Goal: Task Accomplishment & Management: Use online tool/utility

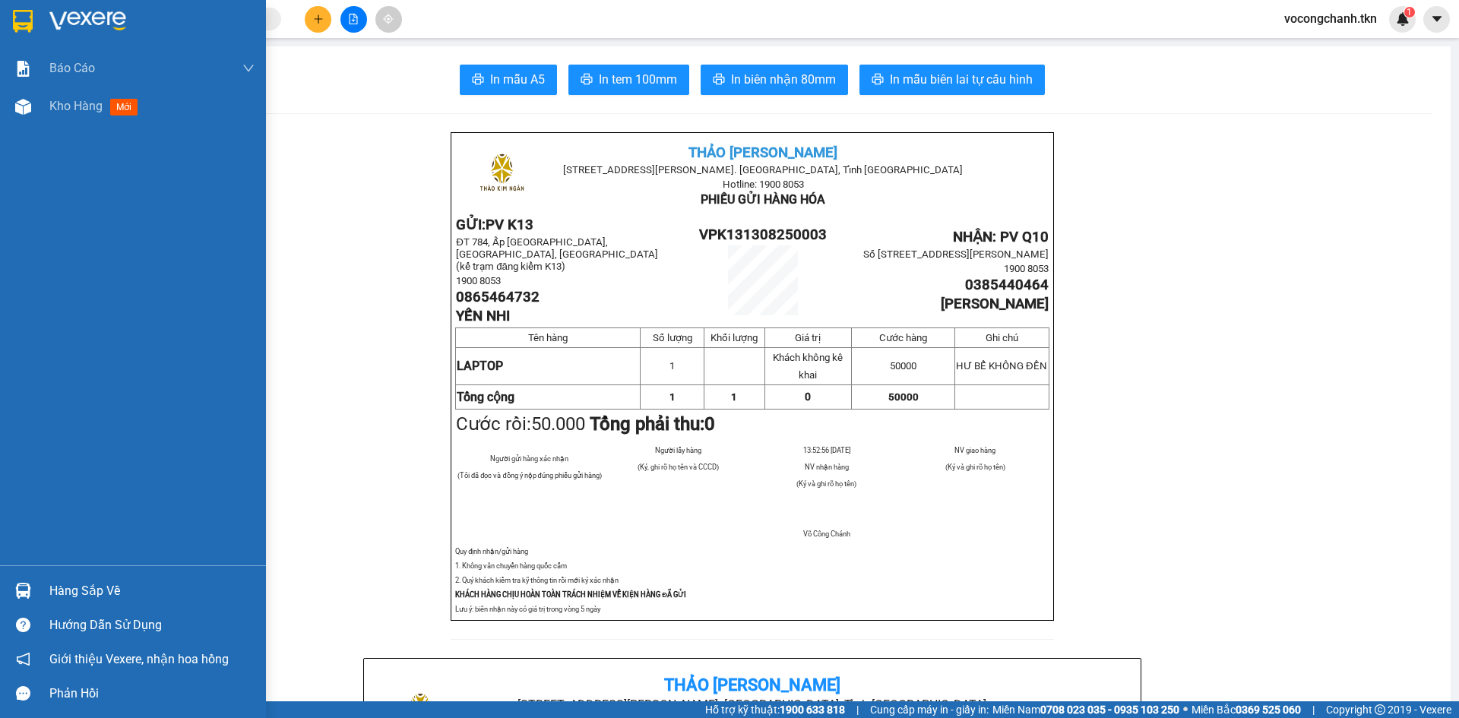
click at [16, 14] on img at bounding box center [23, 21] width 20 height 23
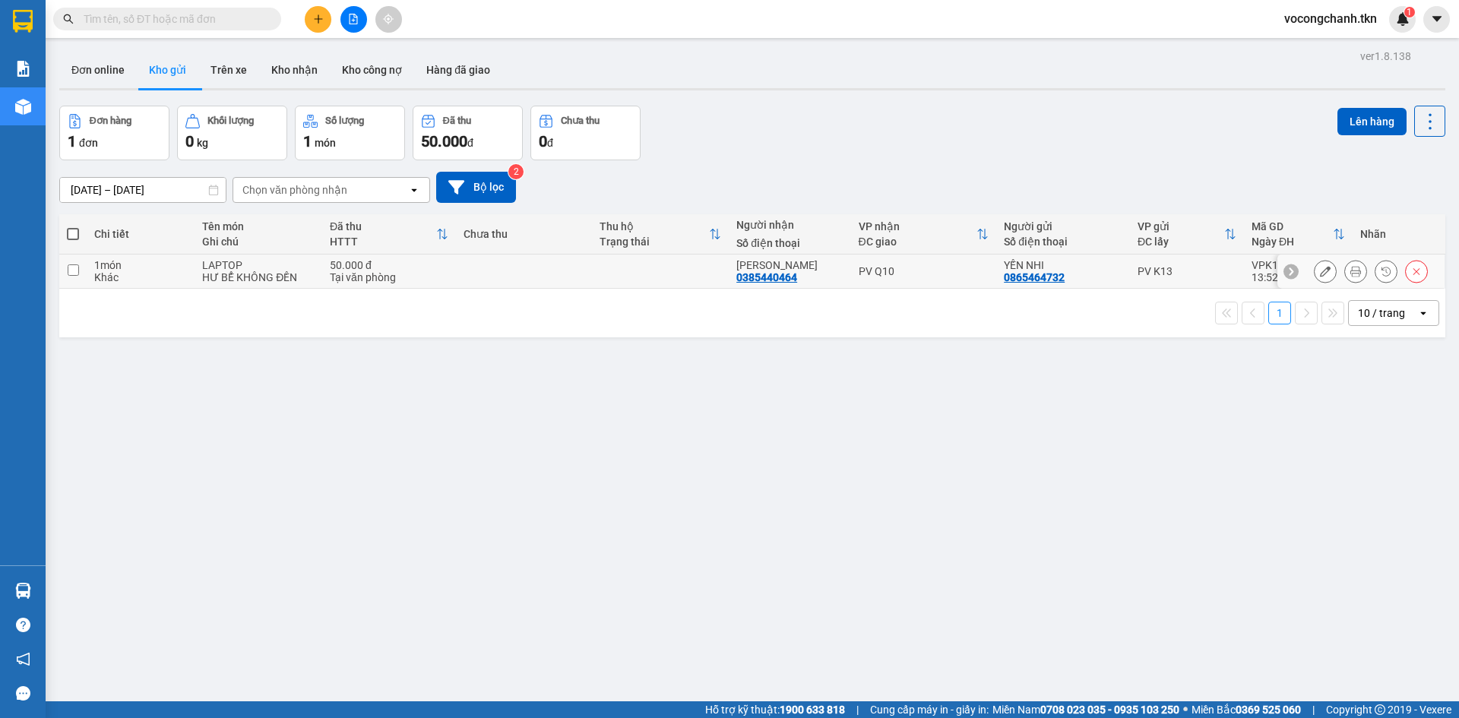
click at [71, 276] on input "checkbox" at bounding box center [73, 269] width 11 height 11
checkbox input "true"
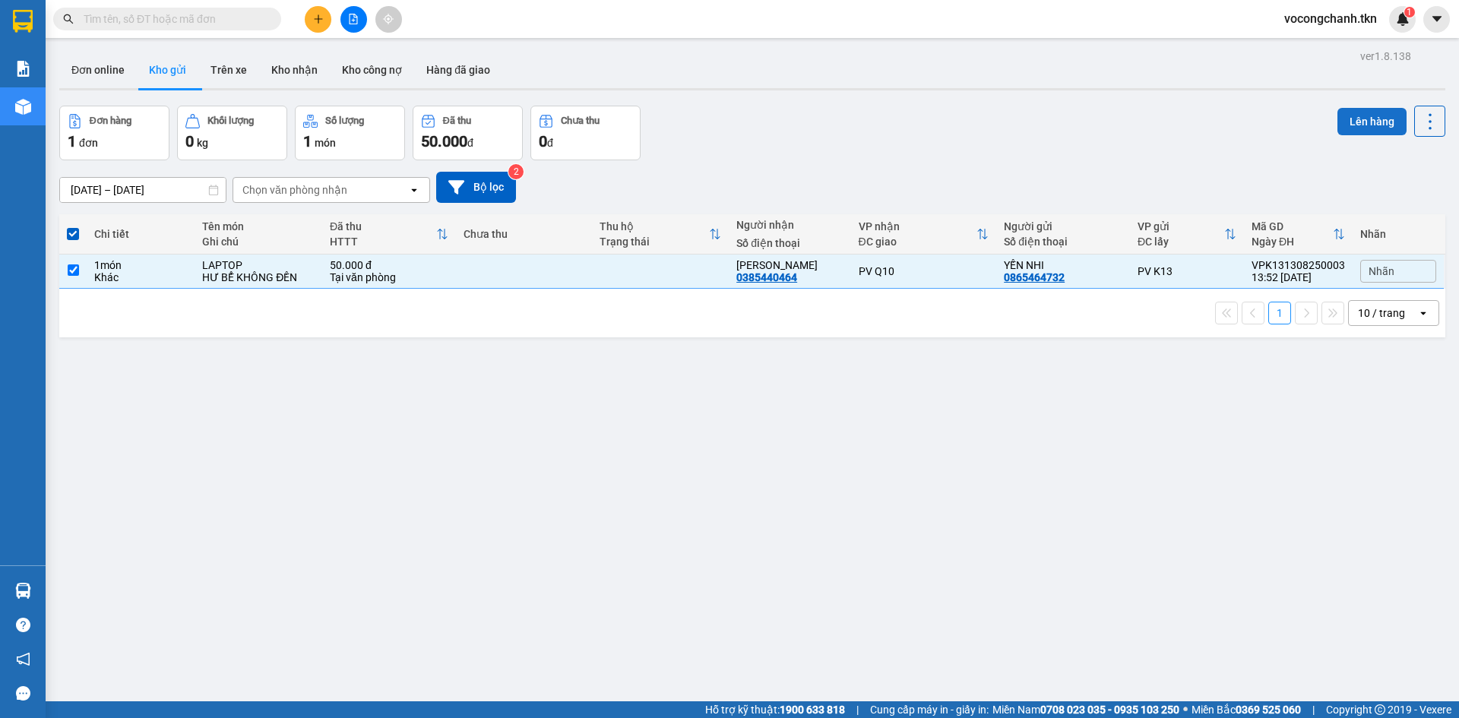
click at [1354, 122] on button "Lên hàng" at bounding box center [1372, 121] width 69 height 27
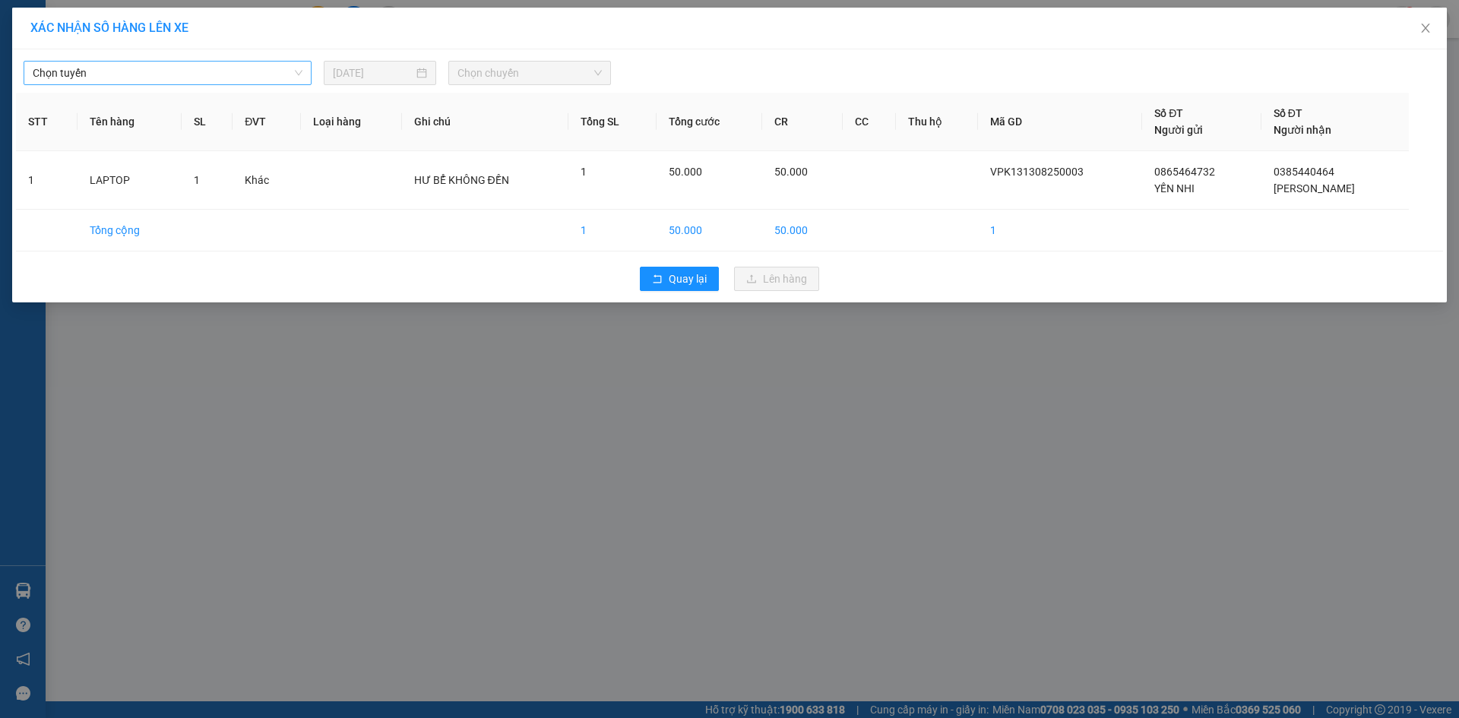
click at [185, 67] on span "Chọn tuyến" at bounding box center [168, 73] width 270 height 23
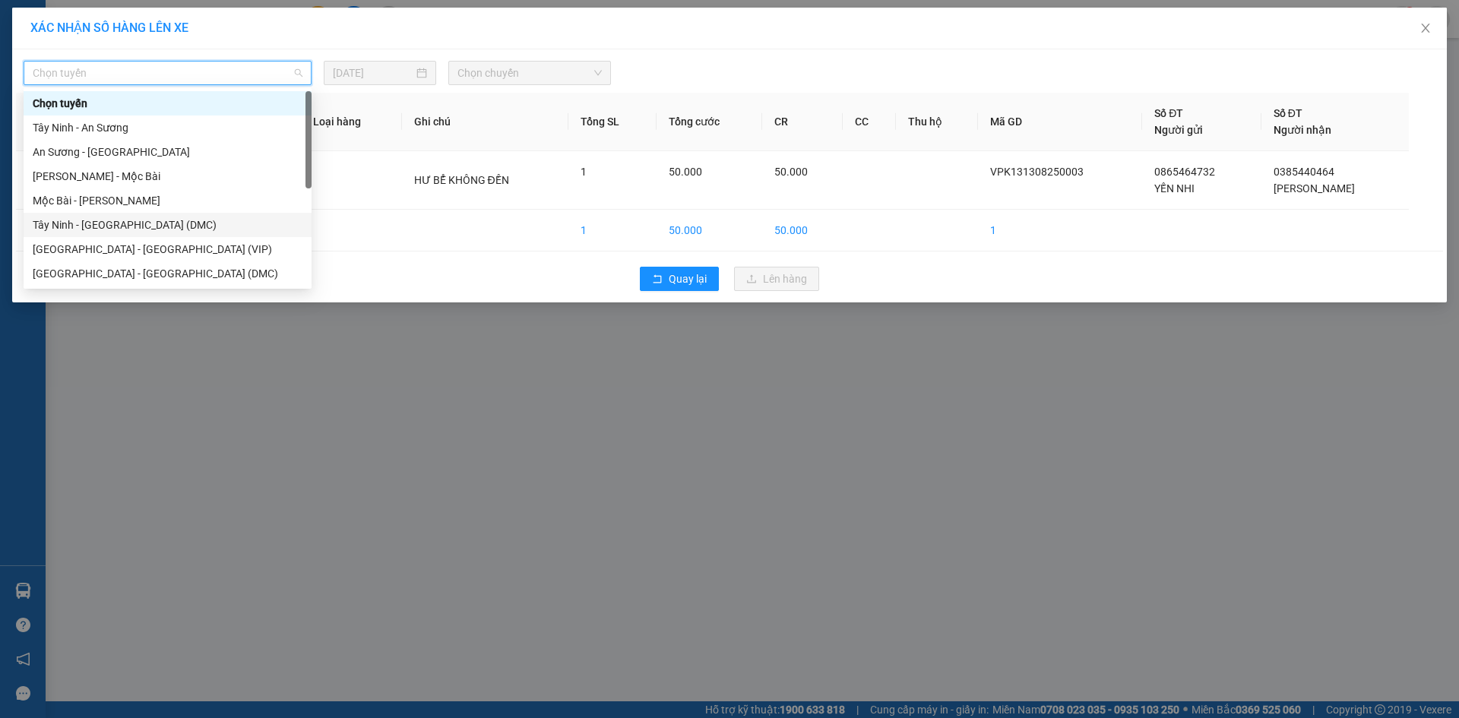
click at [170, 226] on div "Tây Ninh - [GEOGRAPHIC_DATA] (DMC)" at bounding box center [168, 225] width 270 height 17
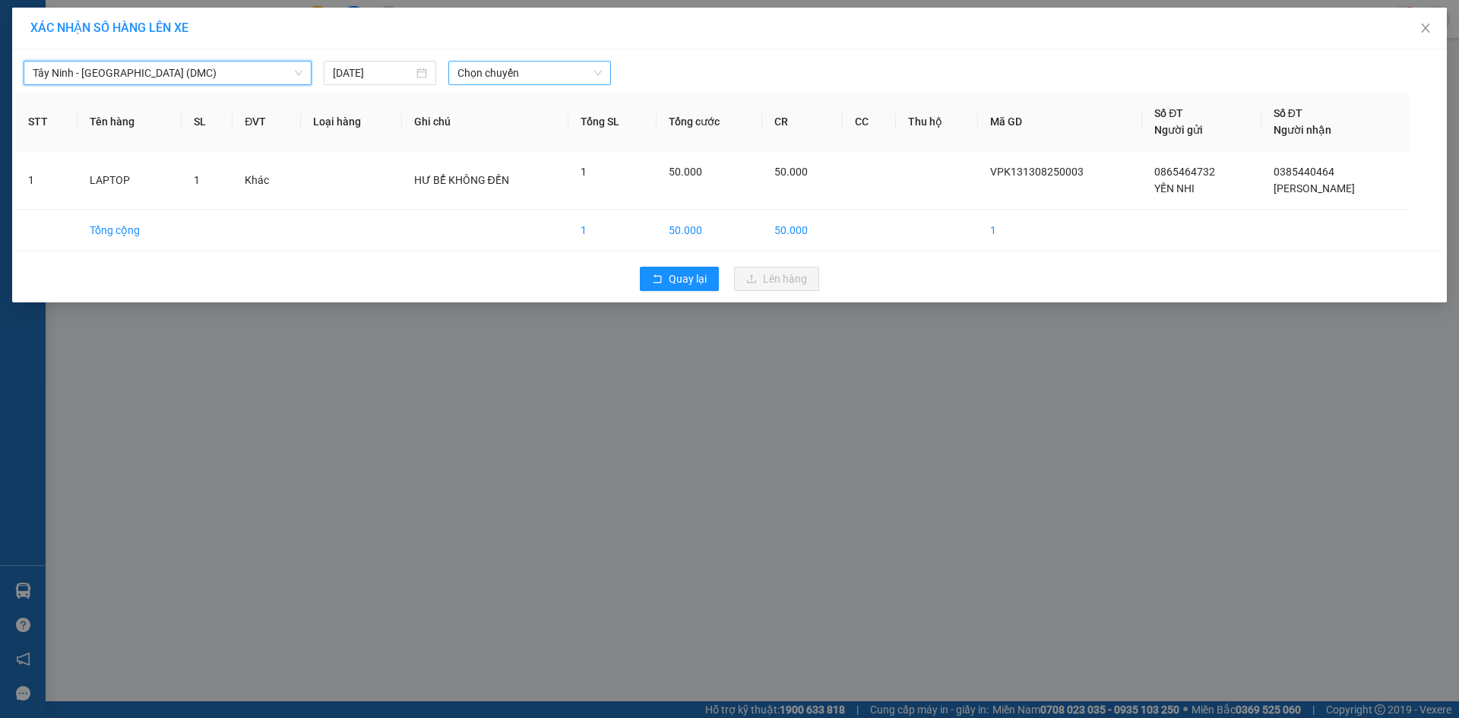
click at [493, 71] on span "Chọn chuyến" at bounding box center [529, 73] width 144 height 23
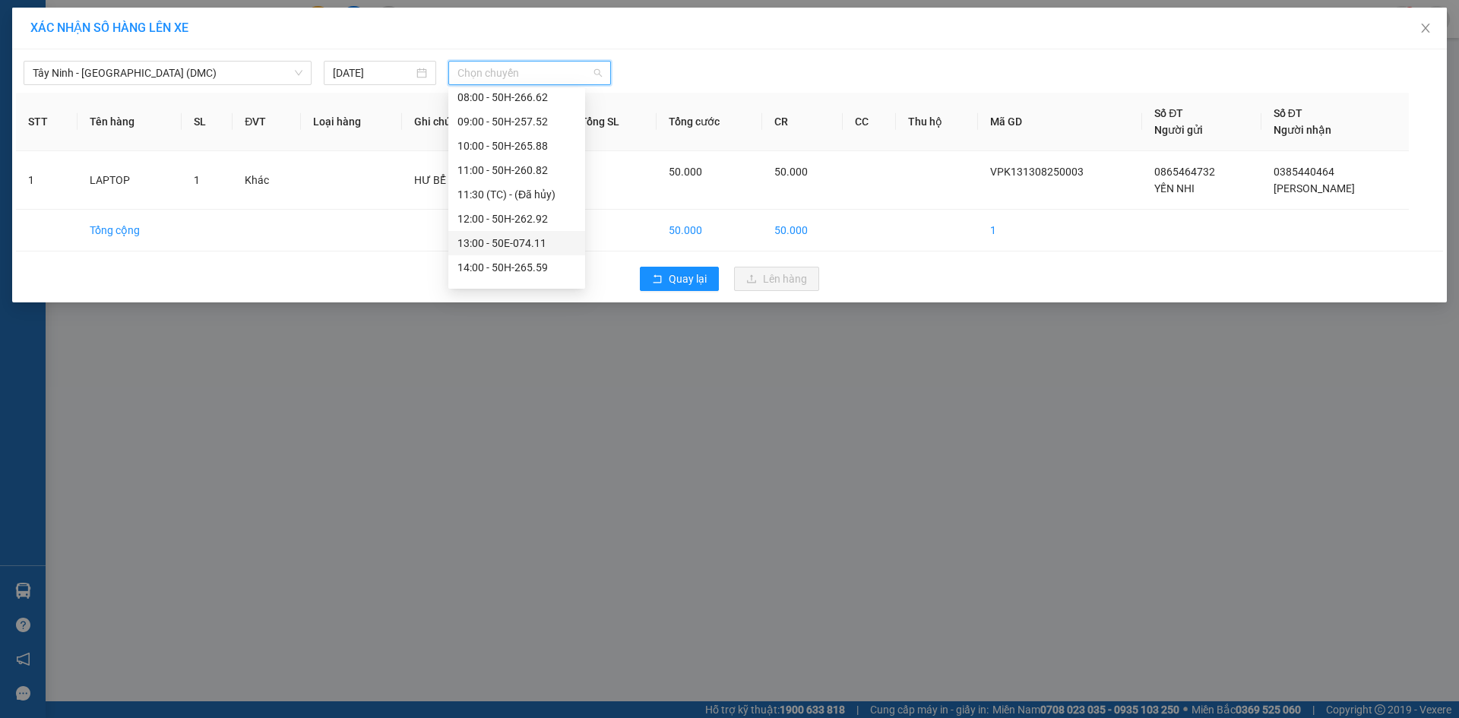
scroll to position [219, 0]
click at [526, 202] on div "14:00 - 50H-265.59" at bounding box center [516, 200] width 119 height 17
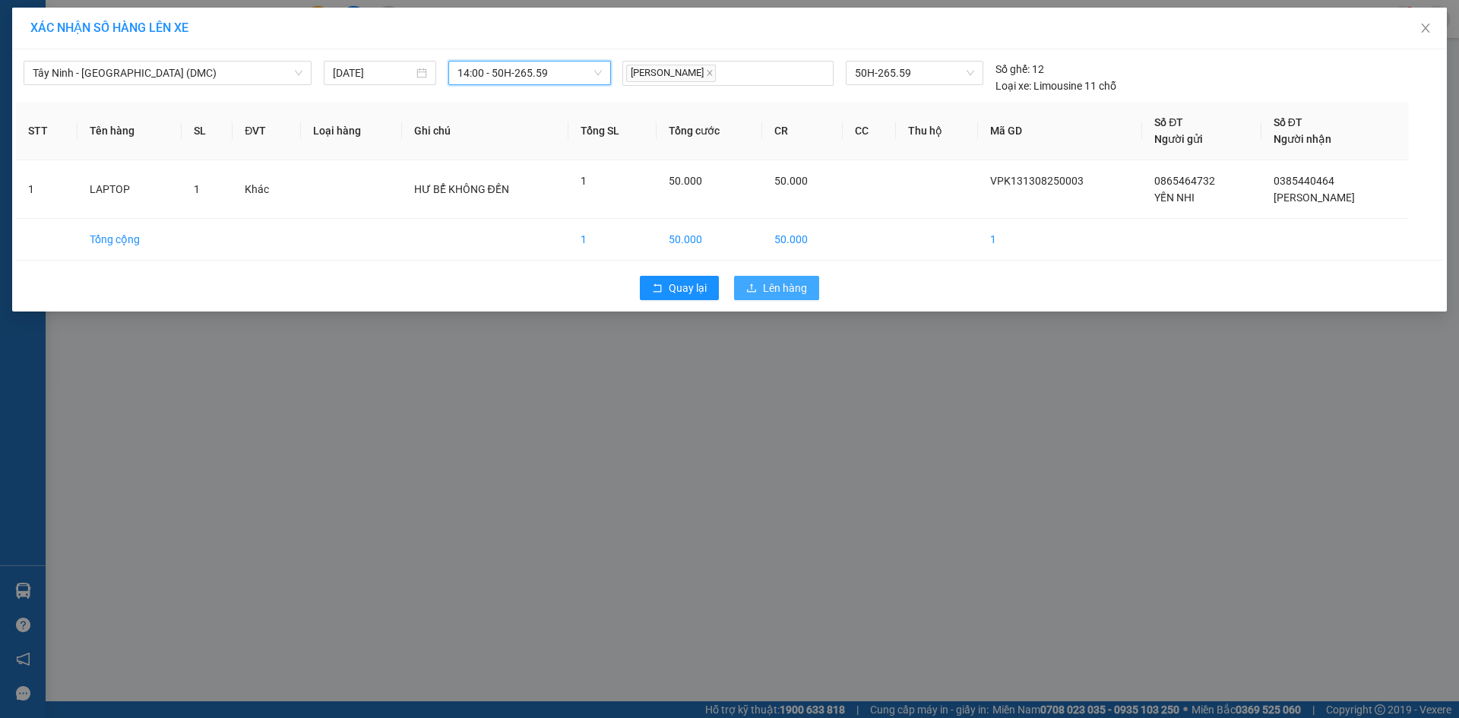
click at [793, 294] on span "Lên hàng" at bounding box center [785, 288] width 44 height 17
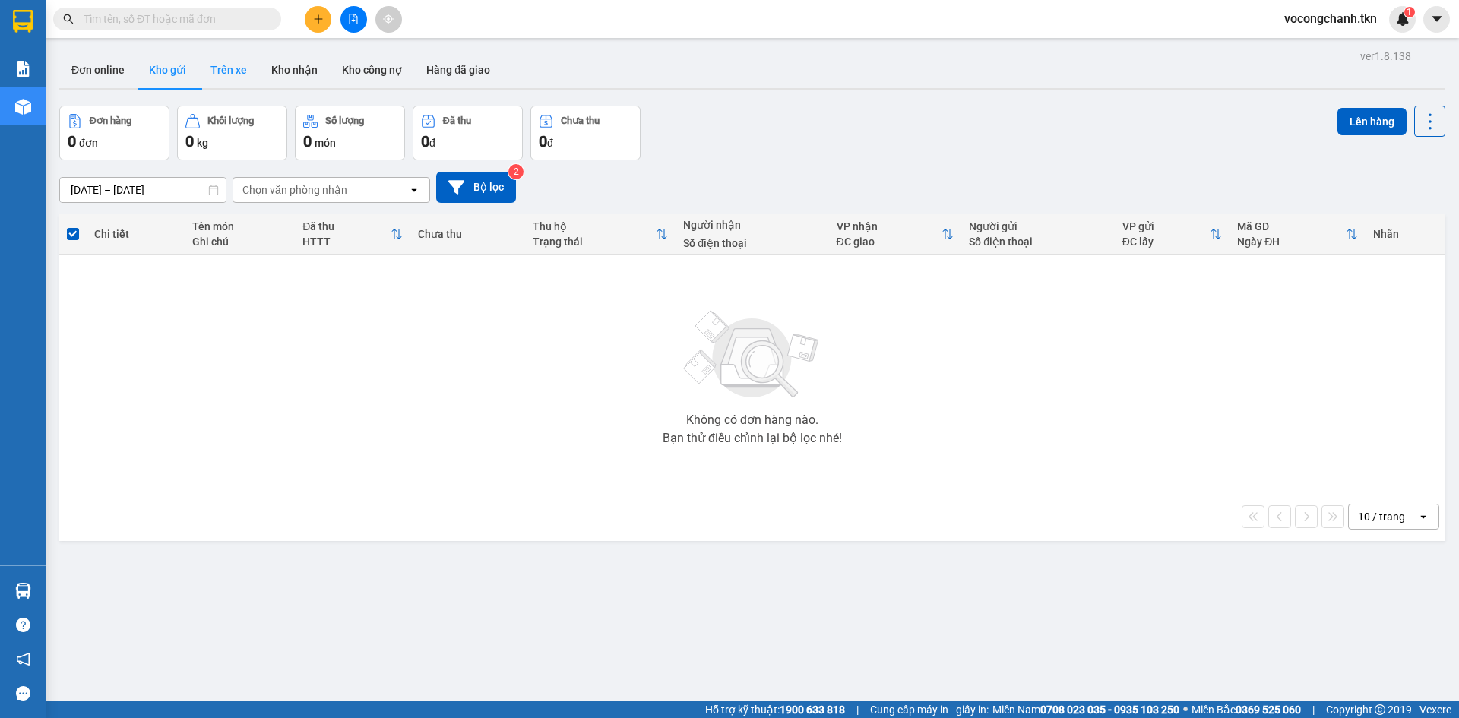
click at [244, 75] on button "Trên xe" at bounding box center [228, 70] width 61 height 36
